Goal: Task Accomplishment & Management: Manage account settings

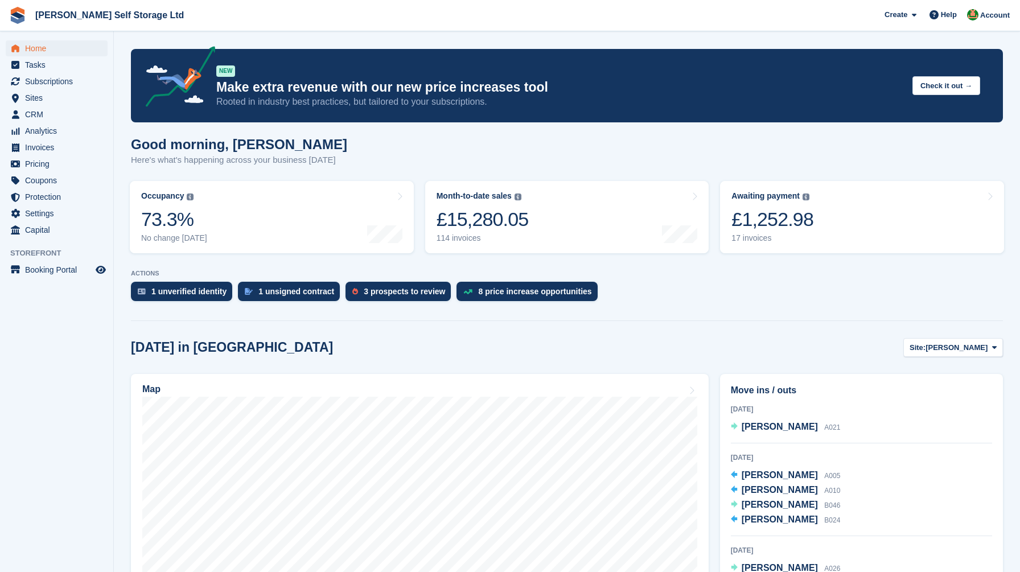
click at [106, 340] on aside "Home Tasks Subscriptions Subscriptions Subscriptions Contracts Price increases …" at bounding box center [56, 288] width 113 height 515
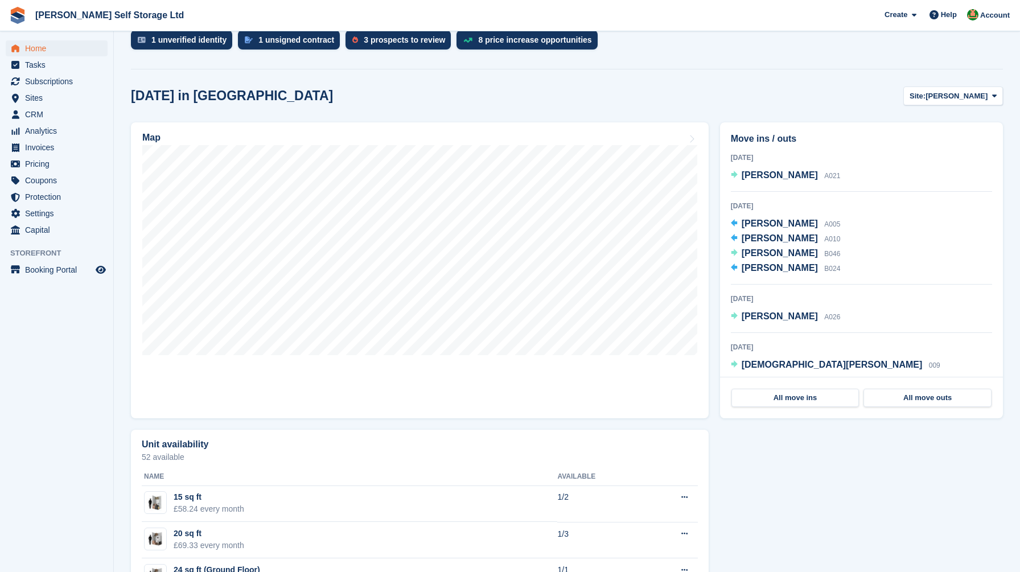
click at [718, 267] on div "Move ins / outs 29 Aug 2025 Michael Black A021 30 Aug 2025 Katie Bellis A005 Ja…" at bounding box center [861, 270] width 294 height 307
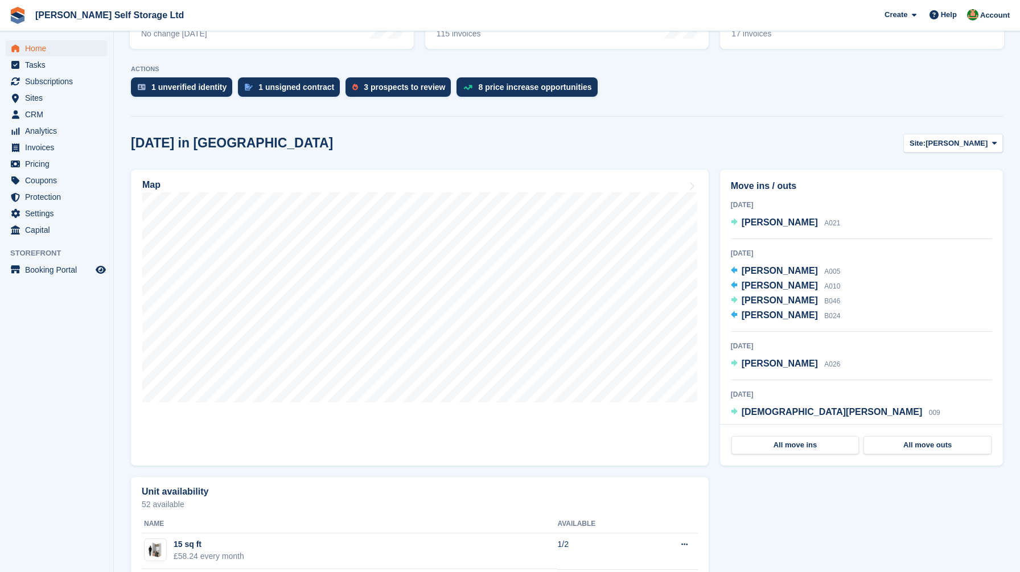
scroll to position [125, 0]
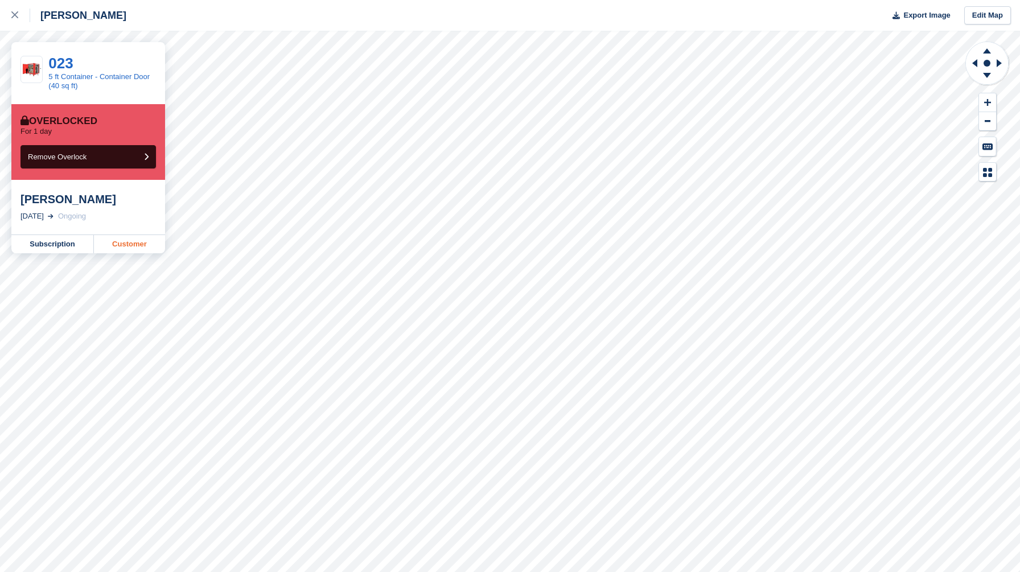
click at [124, 242] on link "Customer" at bounding box center [129, 244] width 71 height 18
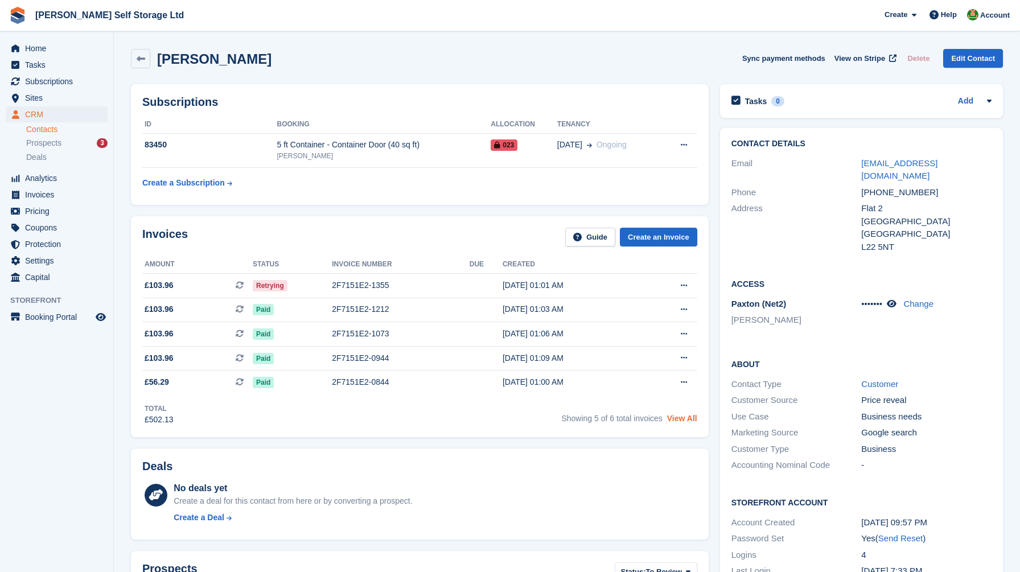
click at [685, 422] on link "View All" at bounding box center [682, 418] width 30 height 9
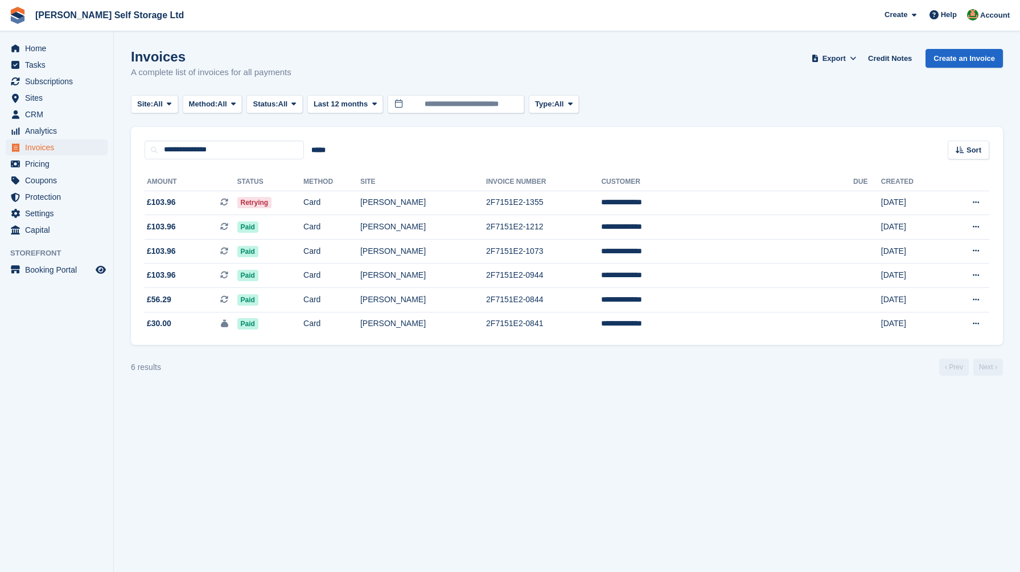
click at [268, 433] on section "Invoices A complete list of invoices for all payments Export Export Invoices Ex…" at bounding box center [567, 286] width 906 height 572
click at [34, 46] on span "Home" at bounding box center [59, 48] width 68 height 16
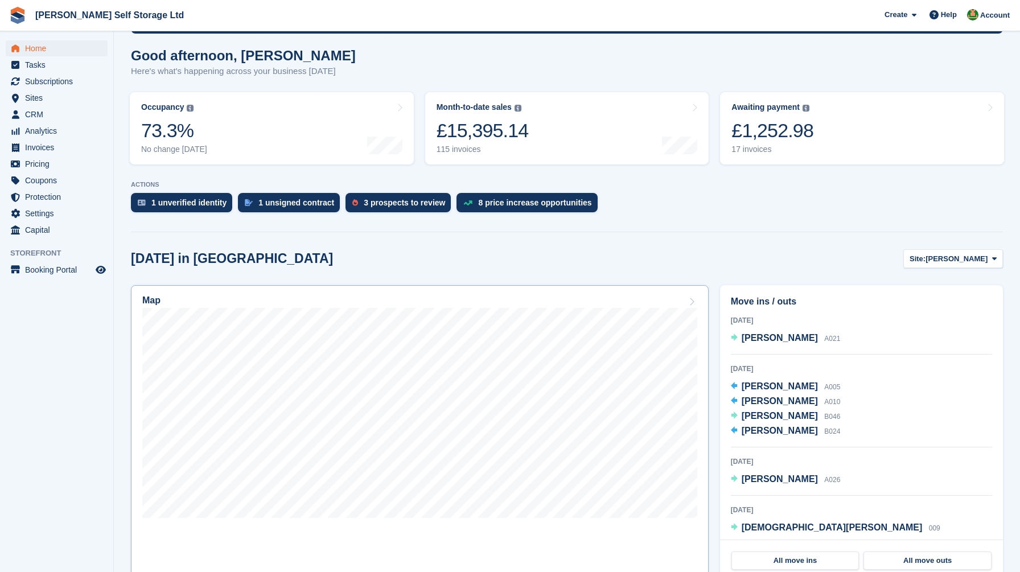
scroll to position [144, 0]
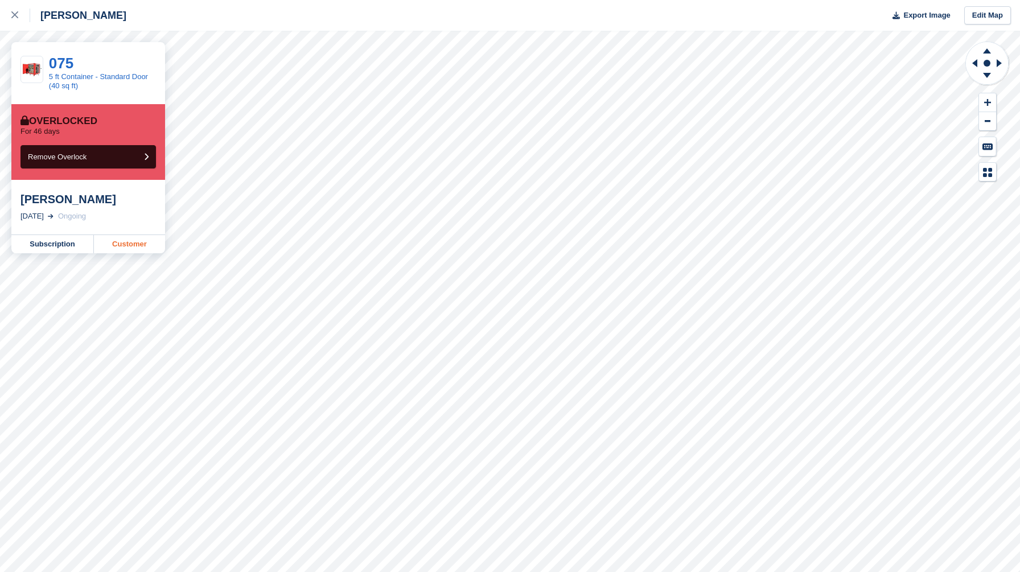
click at [134, 242] on link "Customer" at bounding box center [129, 244] width 71 height 18
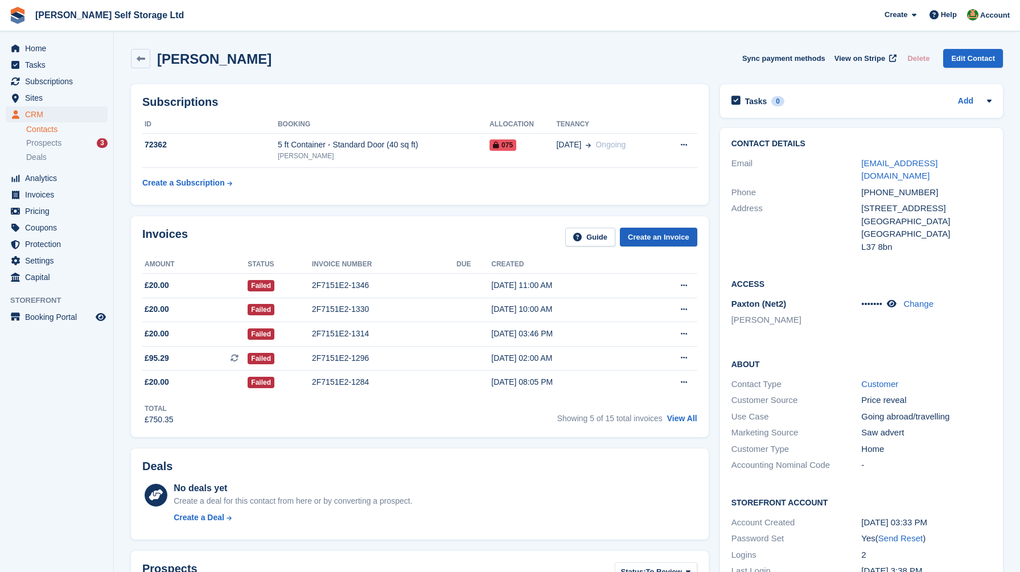
click at [649, 235] on link "Create an Invoice" at bounding box center [658, 237] width 77 height 19
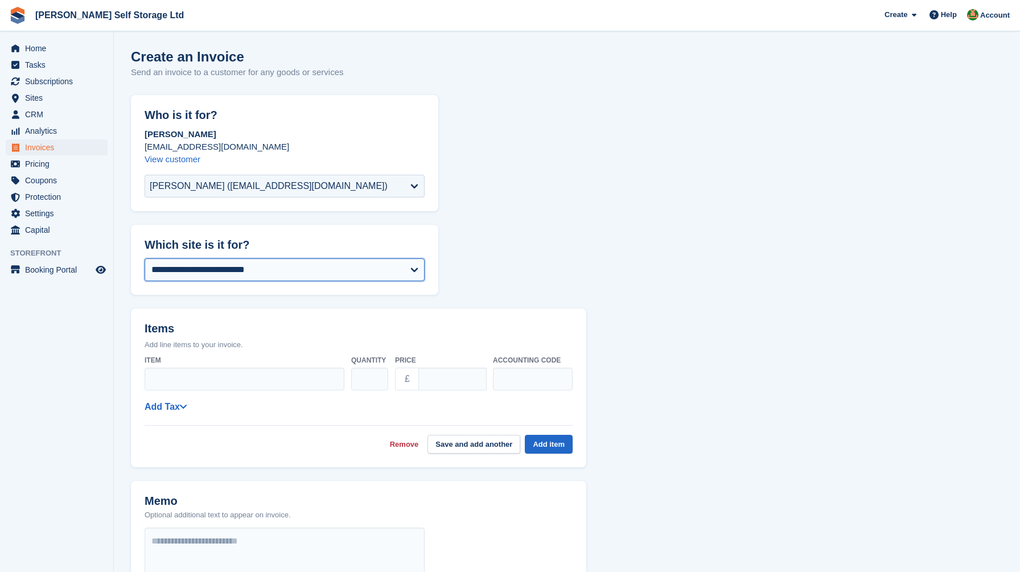
select select "****"
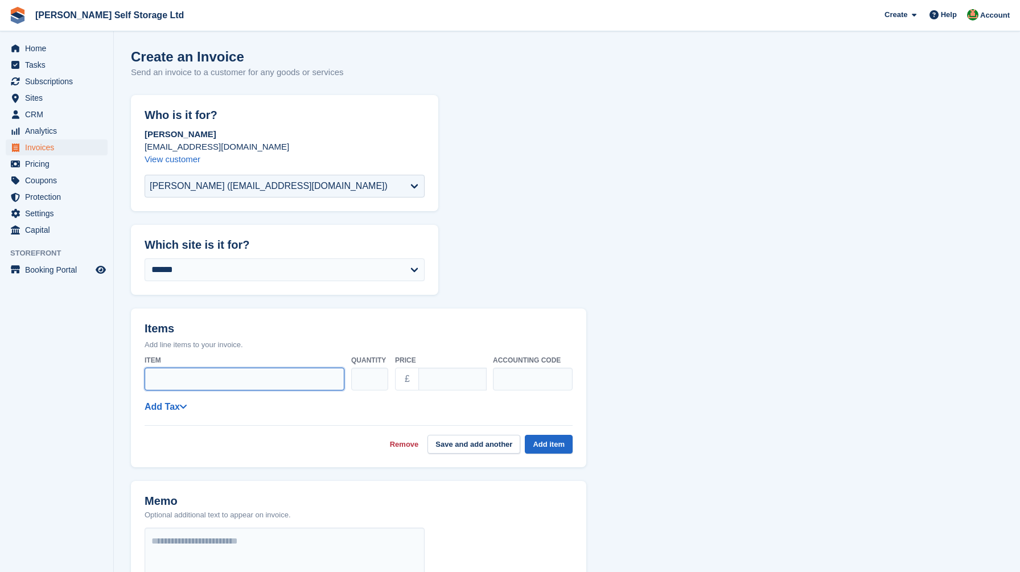
click at [197, 378] on input "Item" at bounding box center [245, 379] width 200 height 23
type input "**********"
click at [425, 377] on input "****" at bounding box center [452, 379] width 68 height 23
type input "*****"
click at [380, 420] on div "**********" at bounding box center [359, 402] width 428 height 103
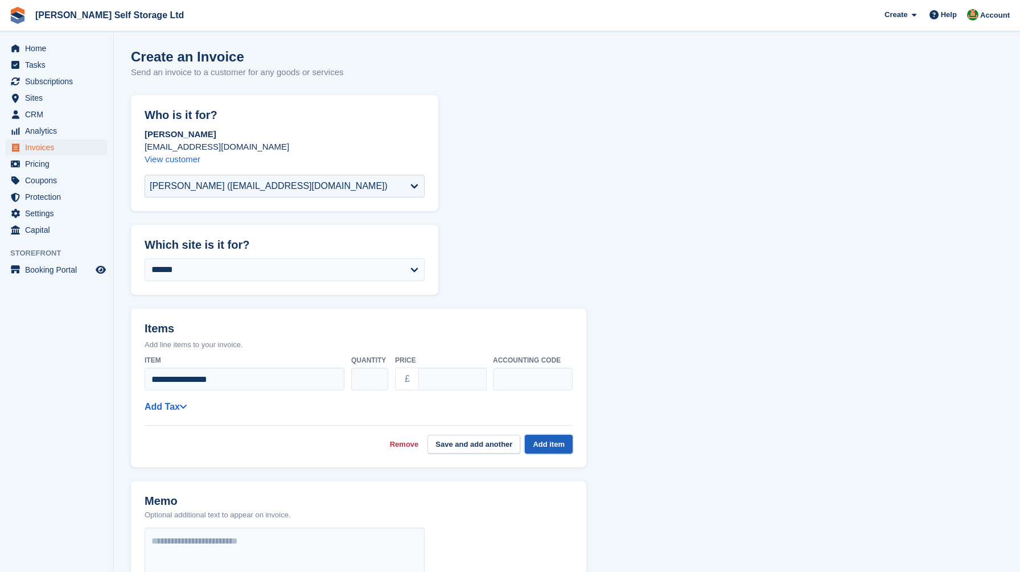
click at [562, 445] on button "Add item" at bounding box center [549, 444] width 48 height 19
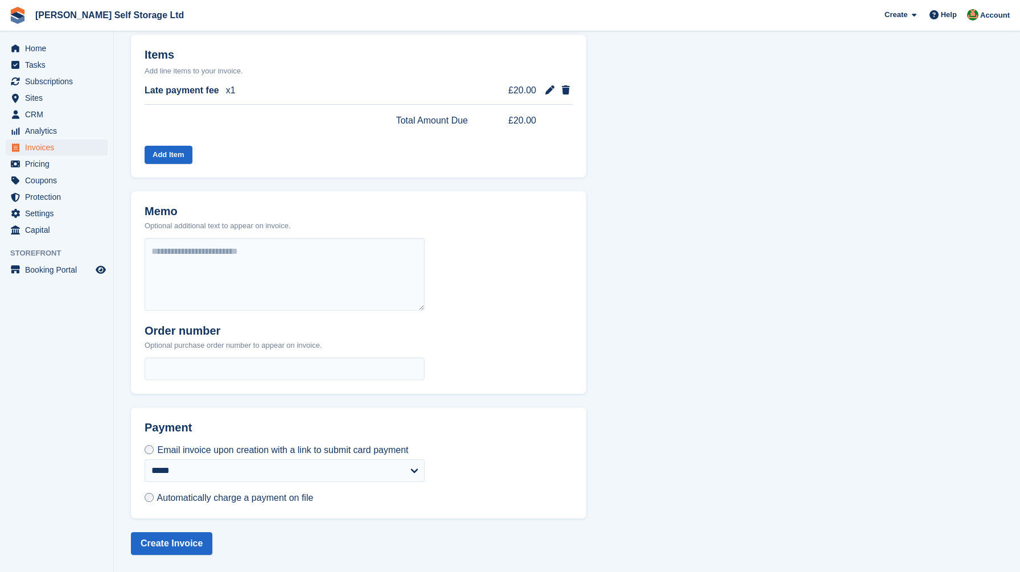
click at [183, 497] on span "Automatically charge a payment on file" at bounding box center [235, 498] width 157 height 10
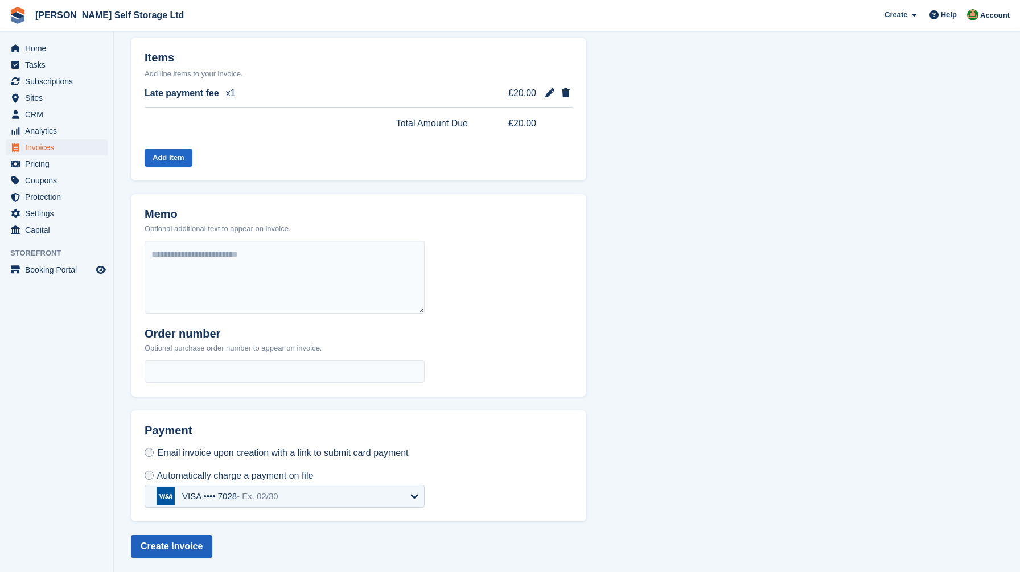
click at [180, 541] on button "Create Invoice" at bounding box center [171, 546] width 81 height 23
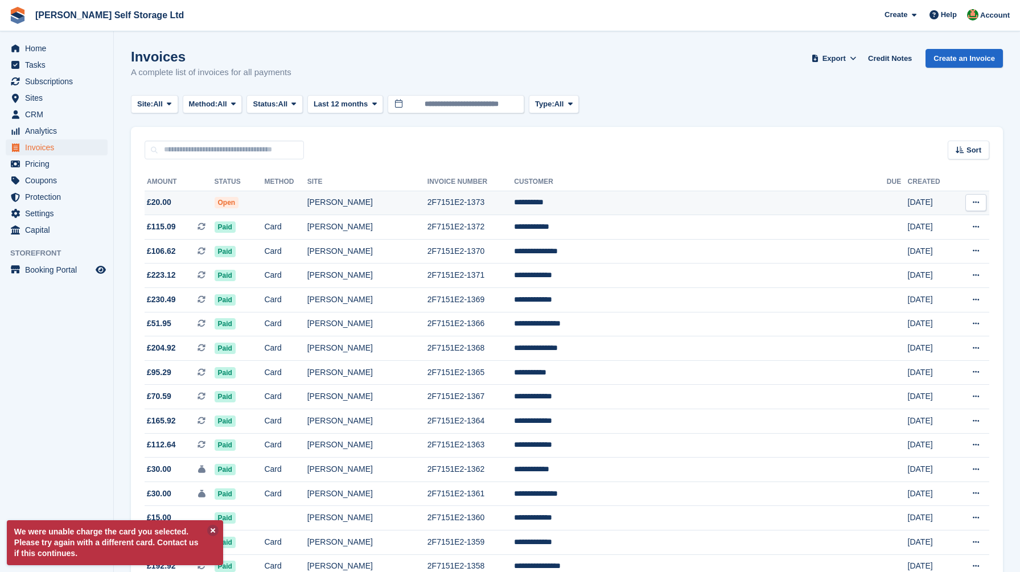
click at [613, 201] on td "**********" at bounding box center [700, 203] width 372 height 24
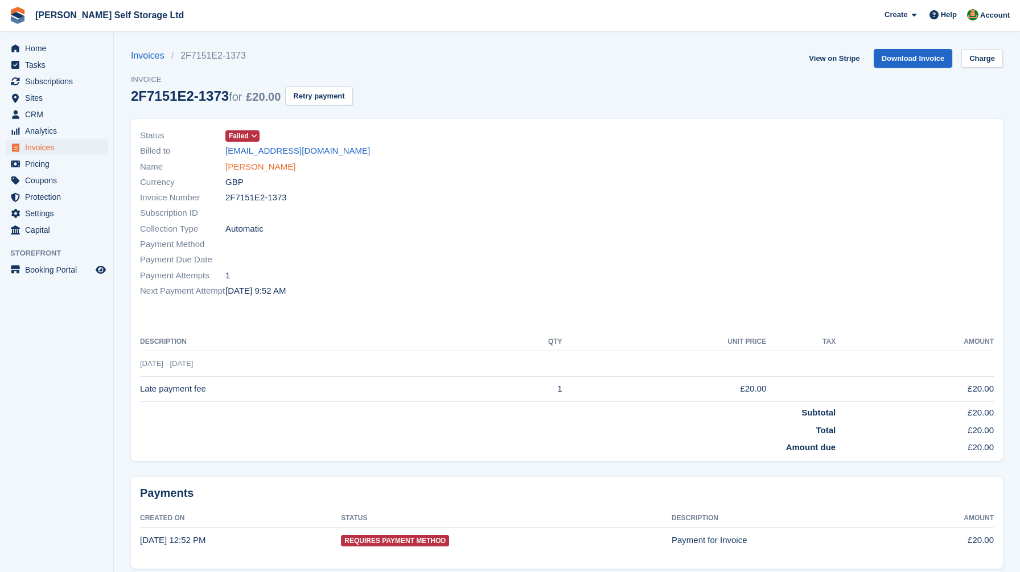
click at [262, 171] on link "[PERSON_NAME]" at bounding box center [260, 167] width 70 height 13
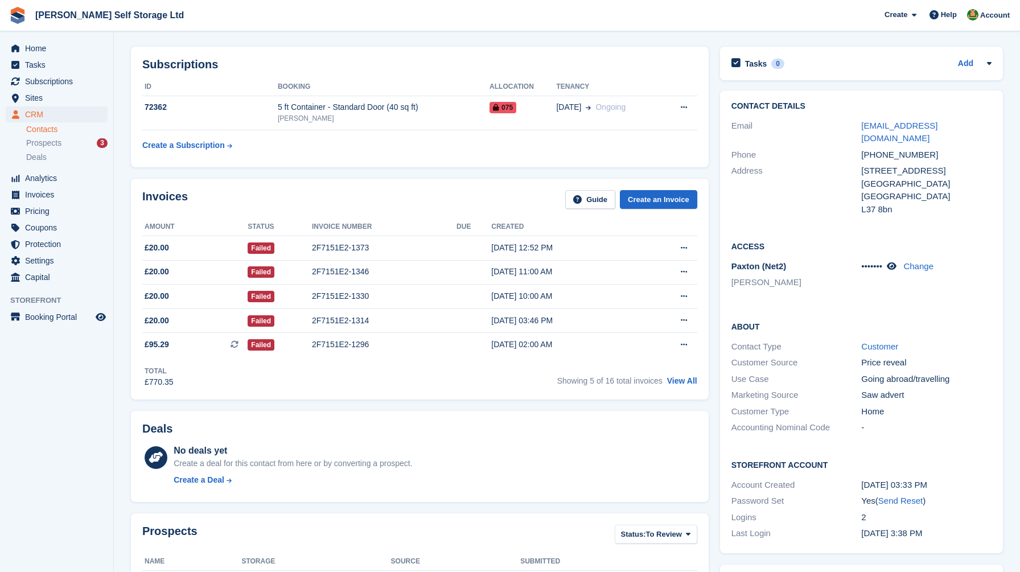
scroll to position [97, 0]
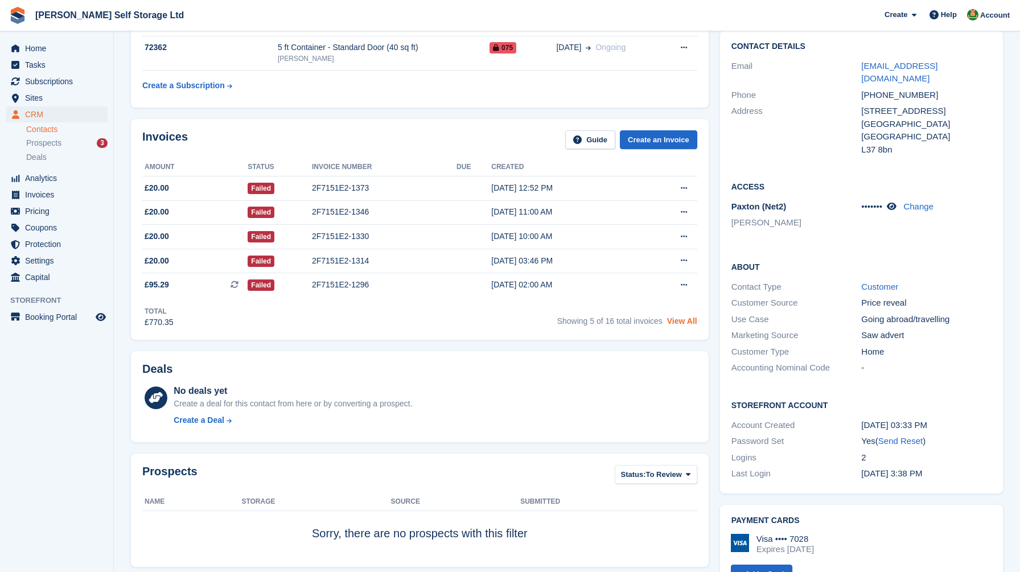
click at [682, 324] on link "View All" at bounding box center [682, 320] width 30 height 9
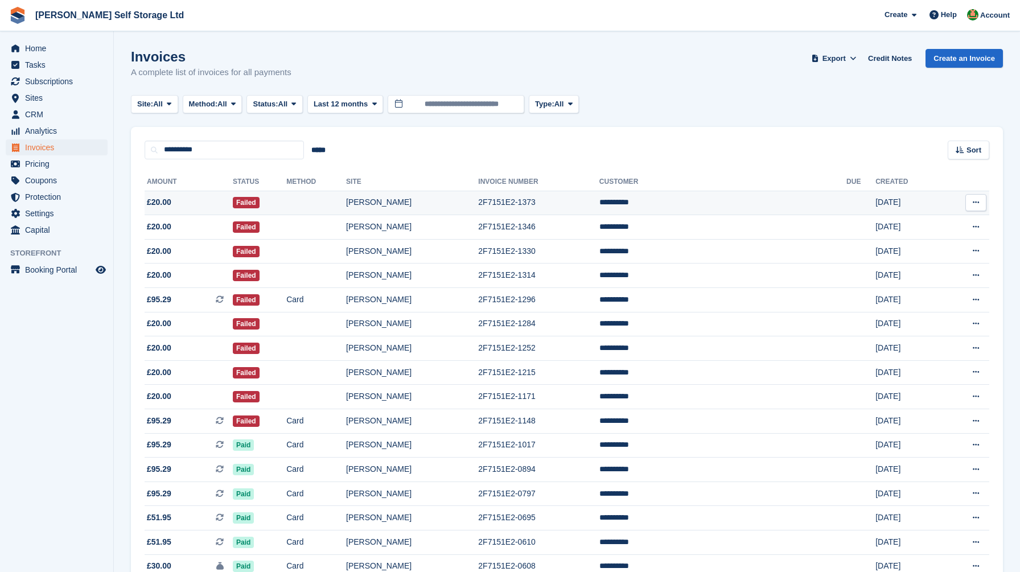
click at [175, 201] on span "£20.00" at bounding box center [189, 202] width 88 height 12
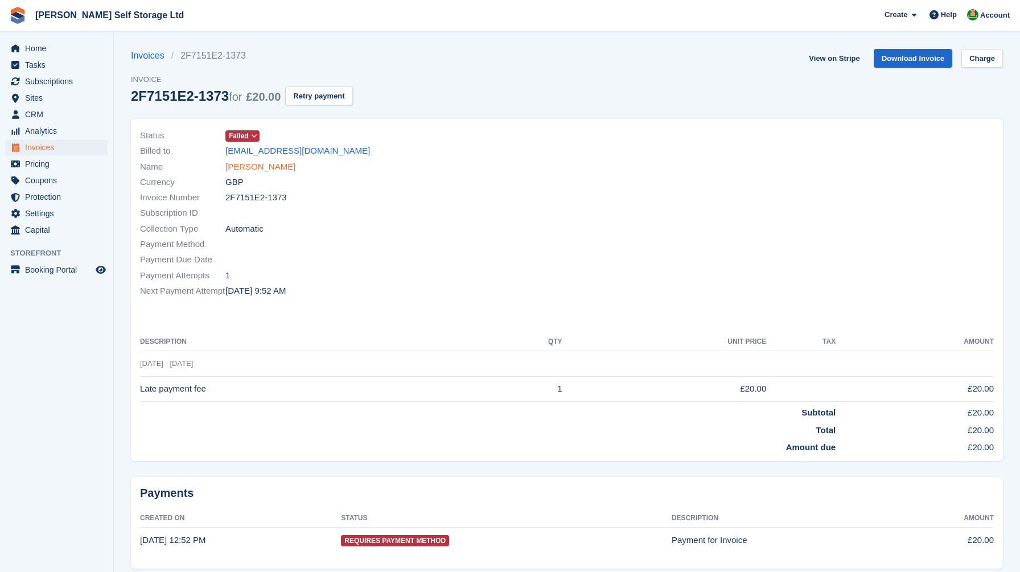
click at [256, 164] on link "Emma berry" at bounding box center [260, 167] width 70 height 13
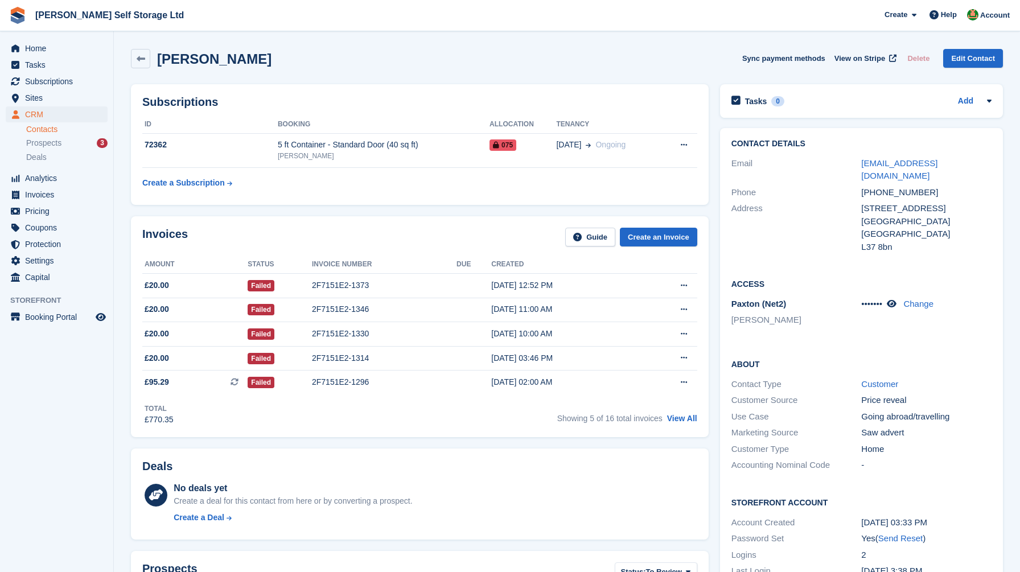
click at [48, 53] on span "Home" at bounding box center [59, 48] width 68 height 16
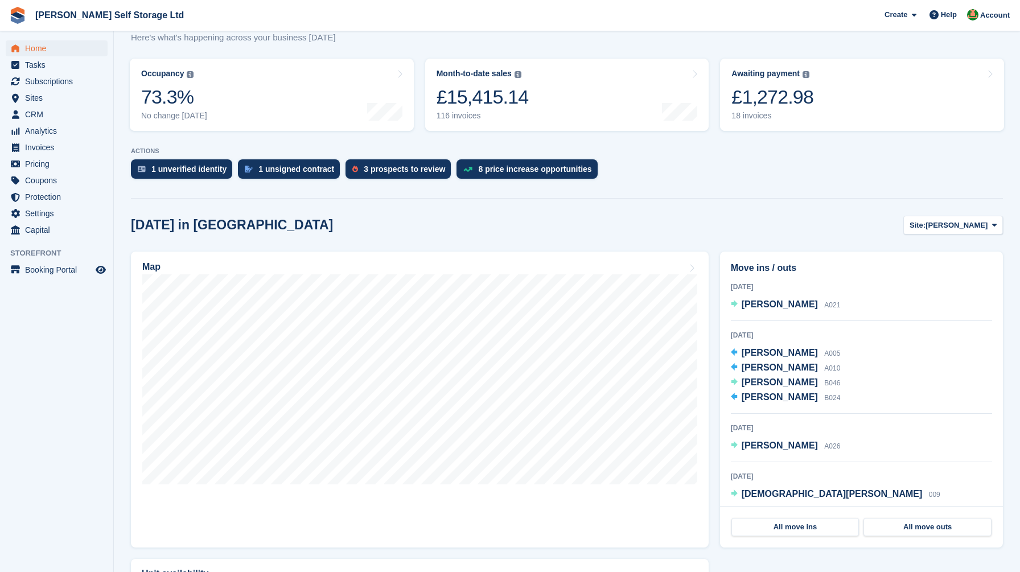
scroll to position [178, 0]
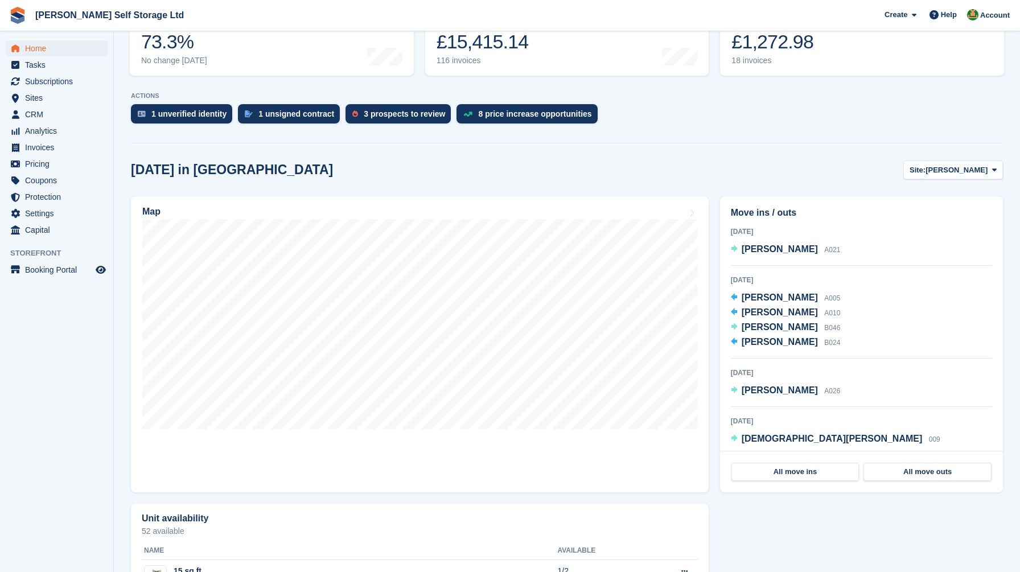
click at [715, 351] on div "Move ins / outs [DATE] [PERSON_NAME] A021 [DATE] [PERSON_NAME] A005 [PERSON_NAM…" at bounding box center [861, 344] width 294 height 307
click at [783, 314] on span "[PERSON_NAME]" at bounding box center [780, 312] width 76 height 10
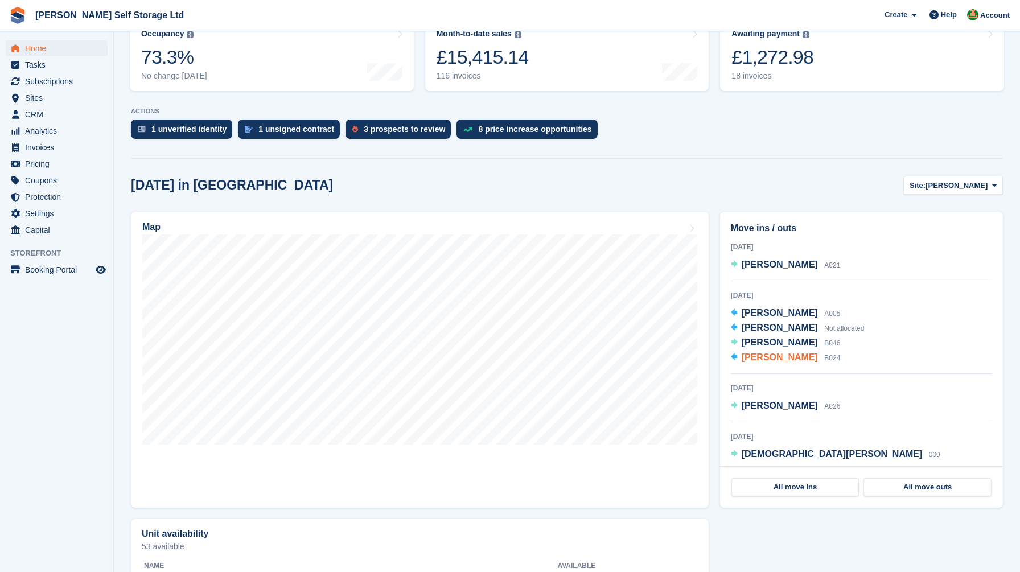
click at [760, 361] on span "[PERSON_NAME]" at bounding box center [780, 357] width 76 height 10
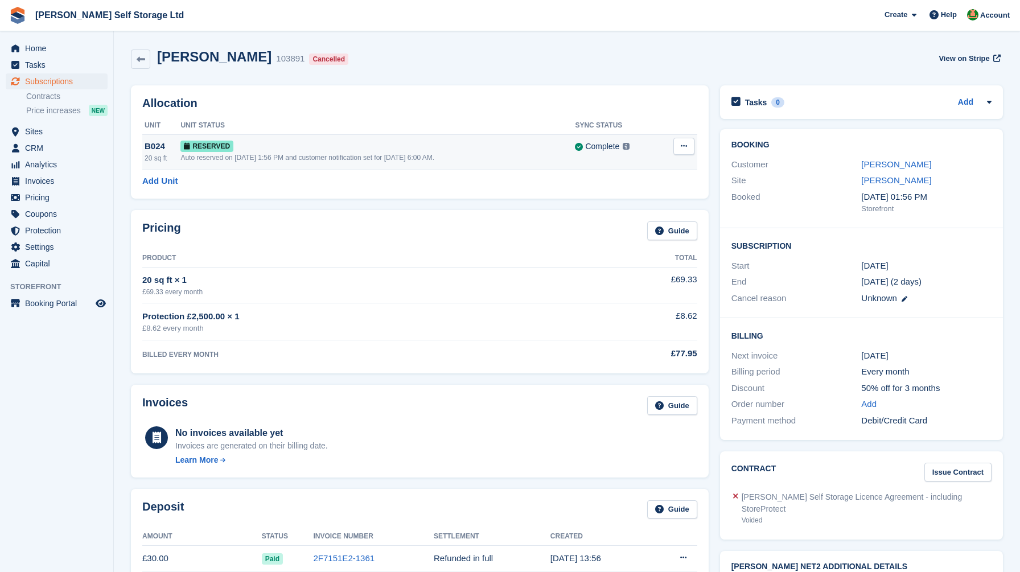
click at [686, 146] on icon at bounding box center [684, 145] width 6 height 7
click at [637, 195] on p "Deallocate" at bounding box center [639, 193] width 99 height 15
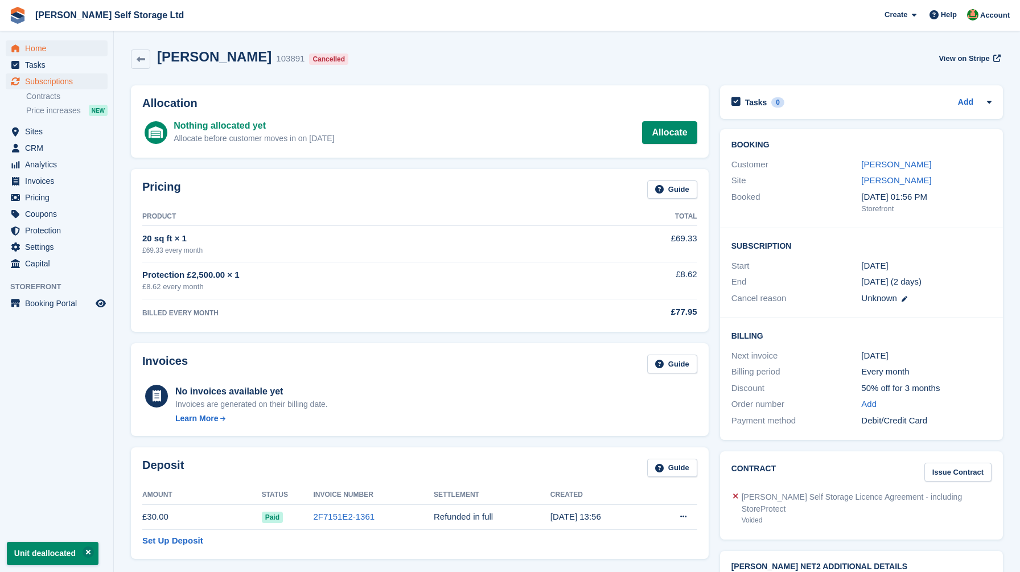
click at [65, 49] on span "Home" at bounding box center [59, 48] width 68 height 16
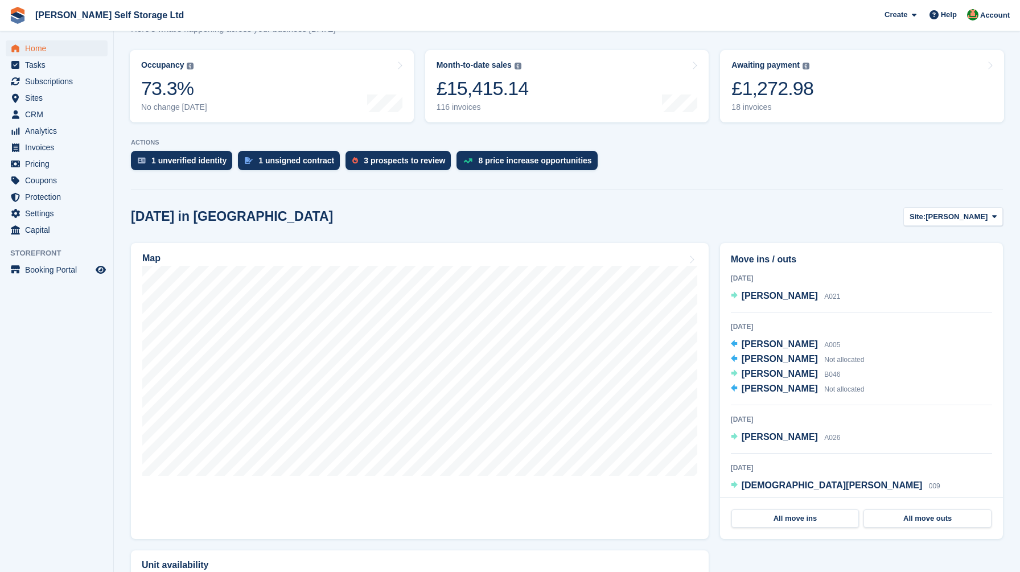
scroll to position [141, 0]
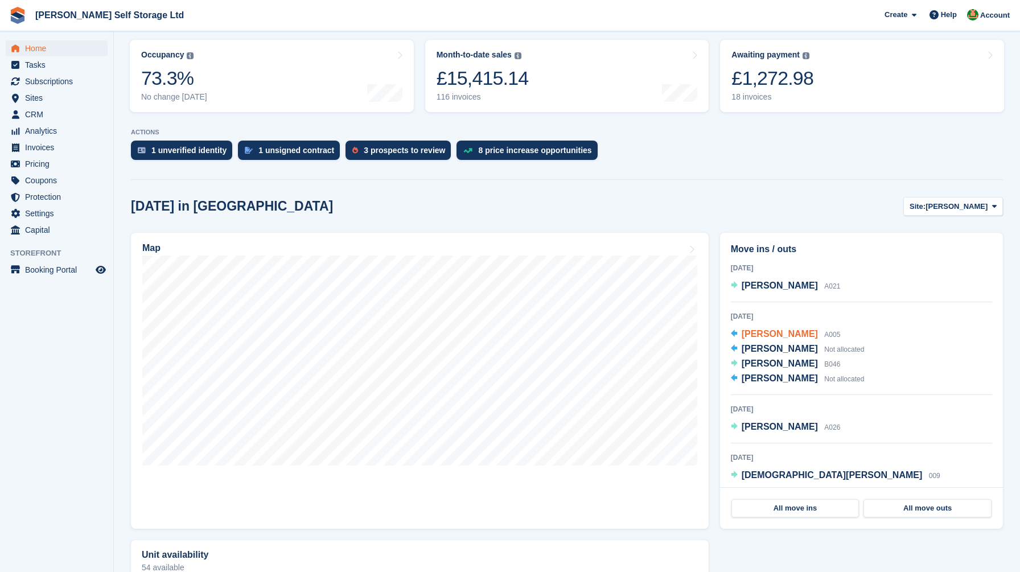
click at [768, 335] on span "[PERSON_NAME]" at bounding box center [780, 334] width 76 height 10
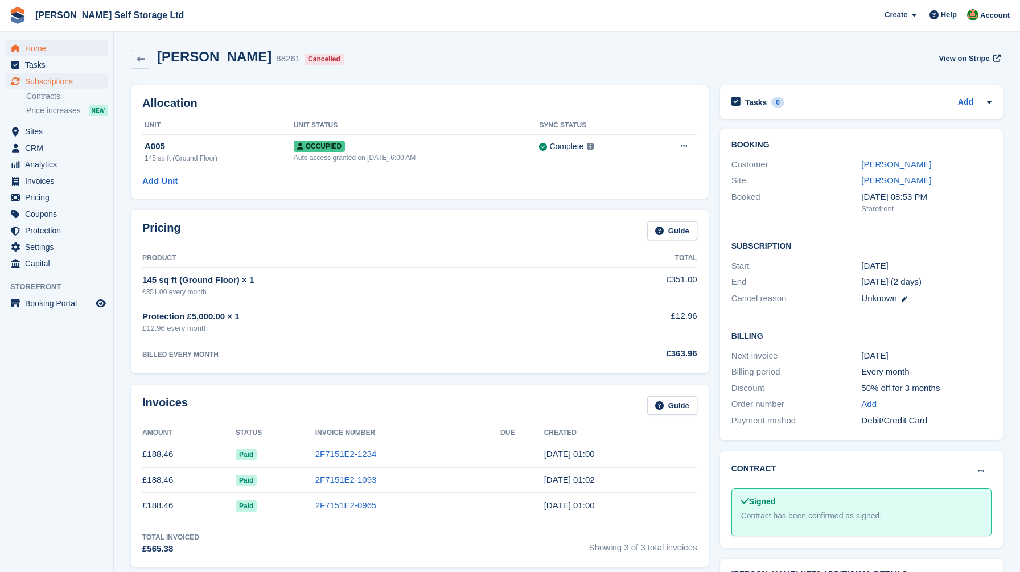
click at [57, 47] on span "Home" at bounding box center [59, 48] width 68 height 16
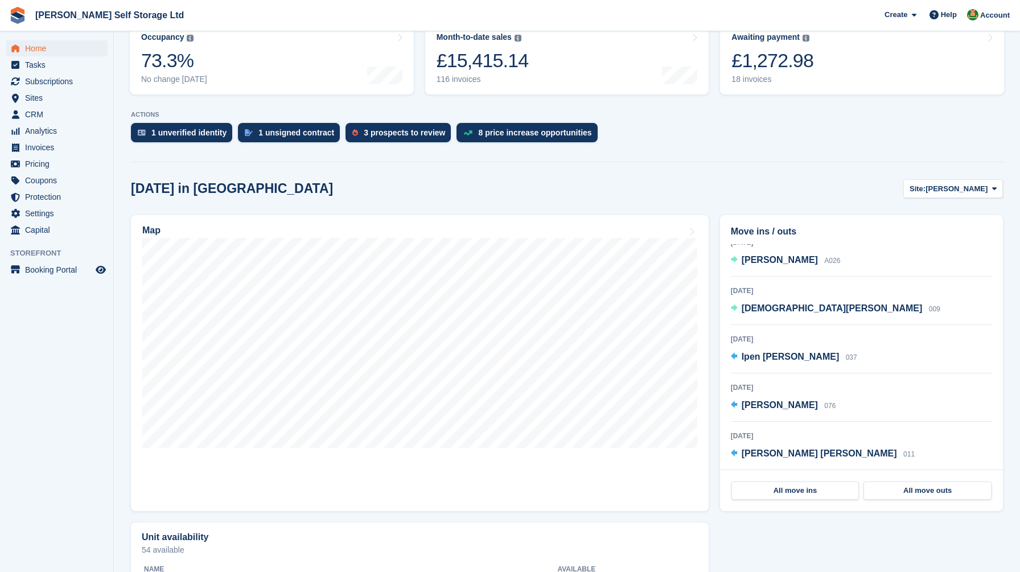
scroll to position [149, 0]
click at [717, 397] on div "Move ins / outs [DATE] [PERSON_NAME] A021 [DATE] [PERSON_NAME] A005 [PERSON_NAM…" at bounding box center [861, 362] width 294 height 307
